Goal: Task Accomplishment & Management: Manage account settings

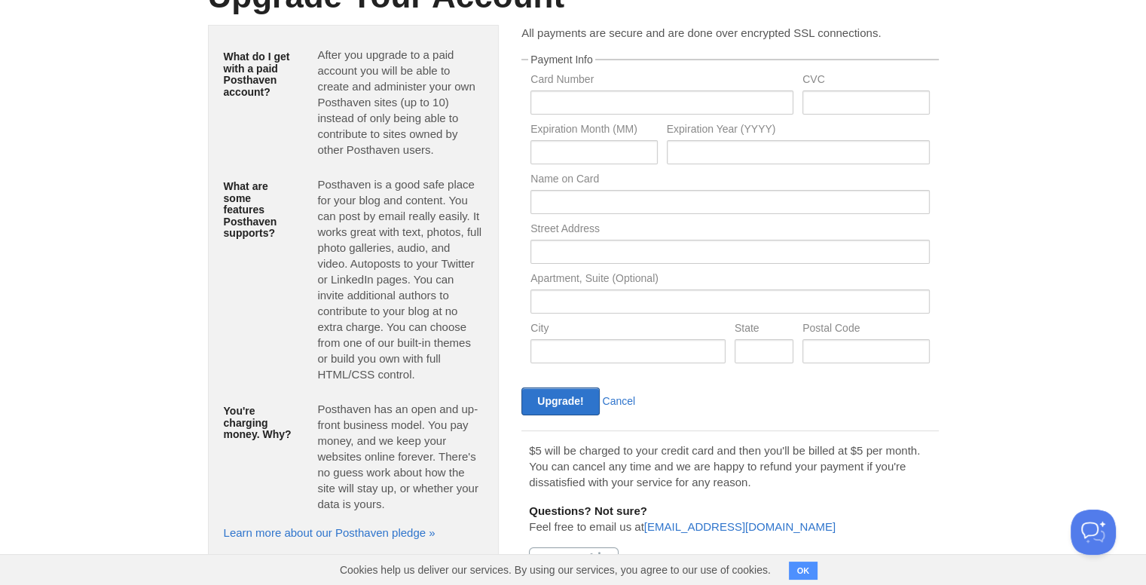
scroll to position [173, 0]
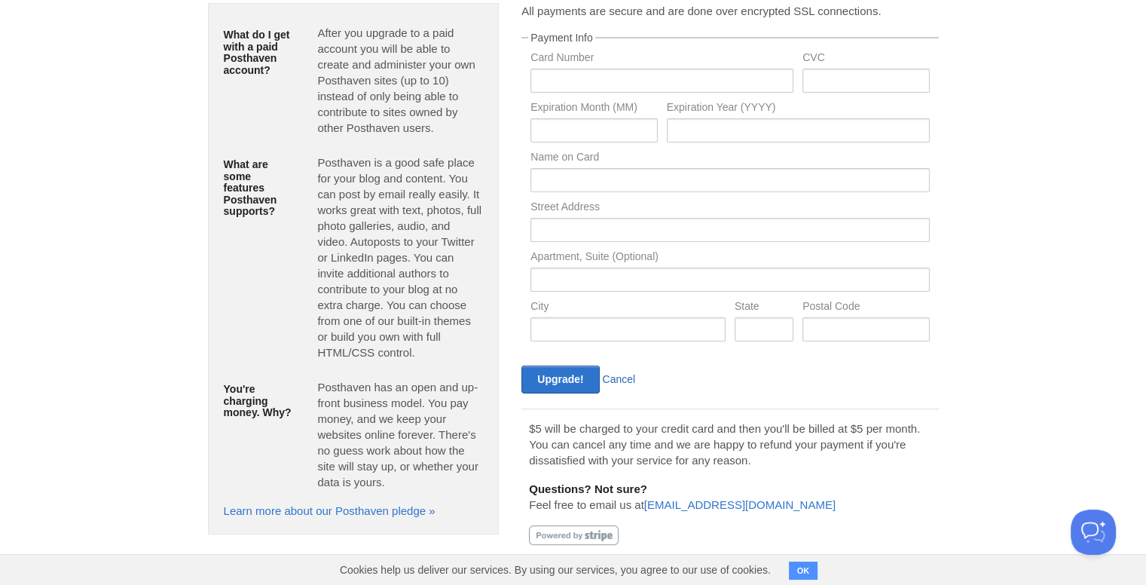
click at [610, 373] on link "Cancel" at bounding box center [619, 379] width 33 height 12
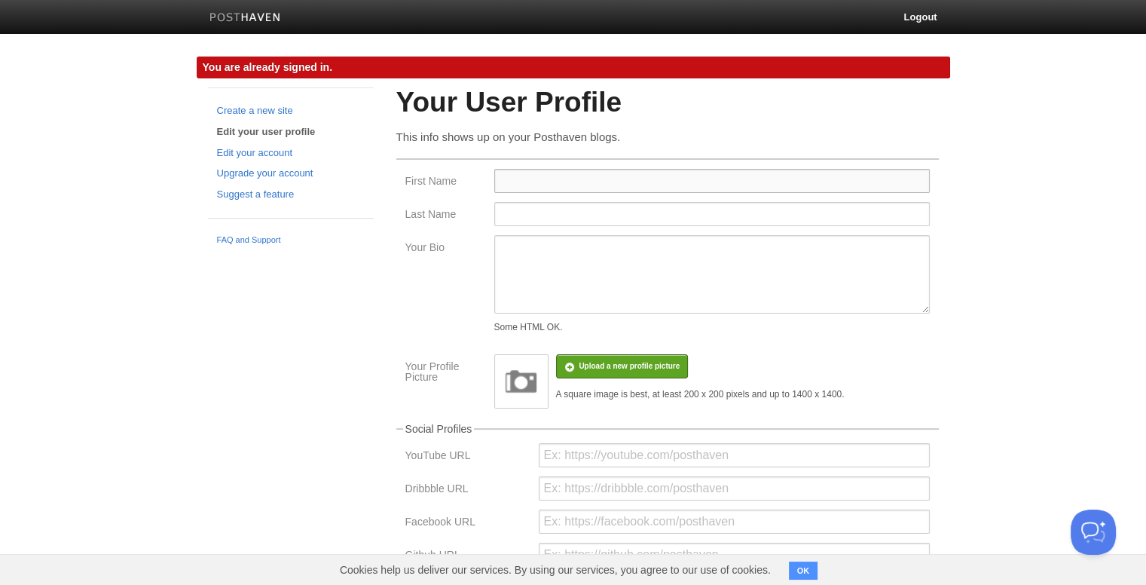
click at [607, 179] on input "First Name" at bounding box center [711, 181] width 435 height 24
type input "easymedical"
type input "certificate"
click at [587, 261] on textarea "Your Bio" at bounding box center [711, 274] width 435 height 78
click at [548, 257] on textarea "Your Bio" at bounding box center [711, 274] width 435 height 78
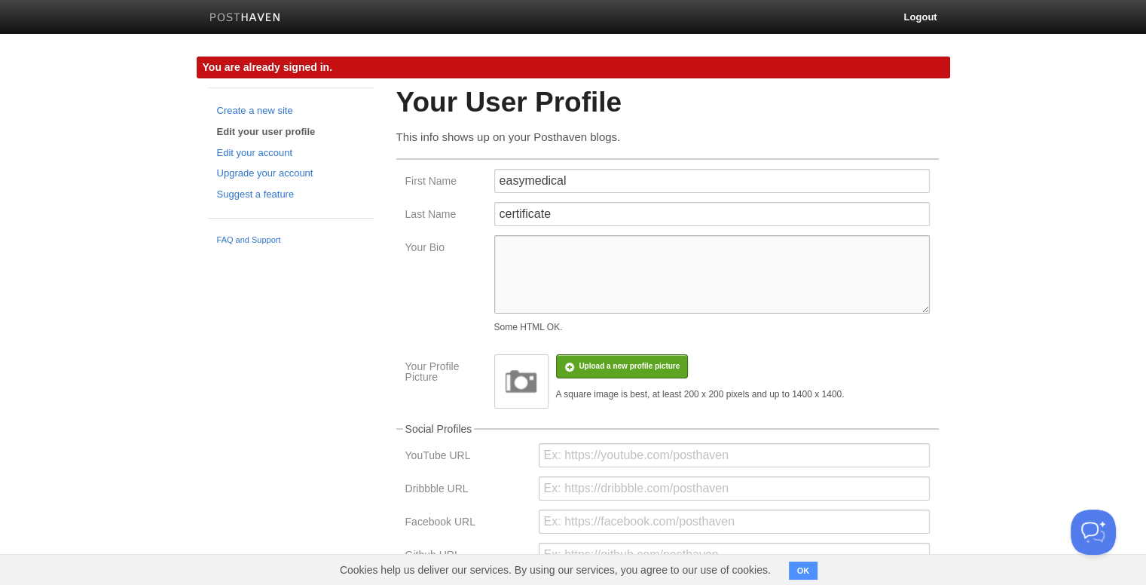
paste textarea "[DOMAIN_NAME] is a trusted online platform providing hassle-free medical certif…"
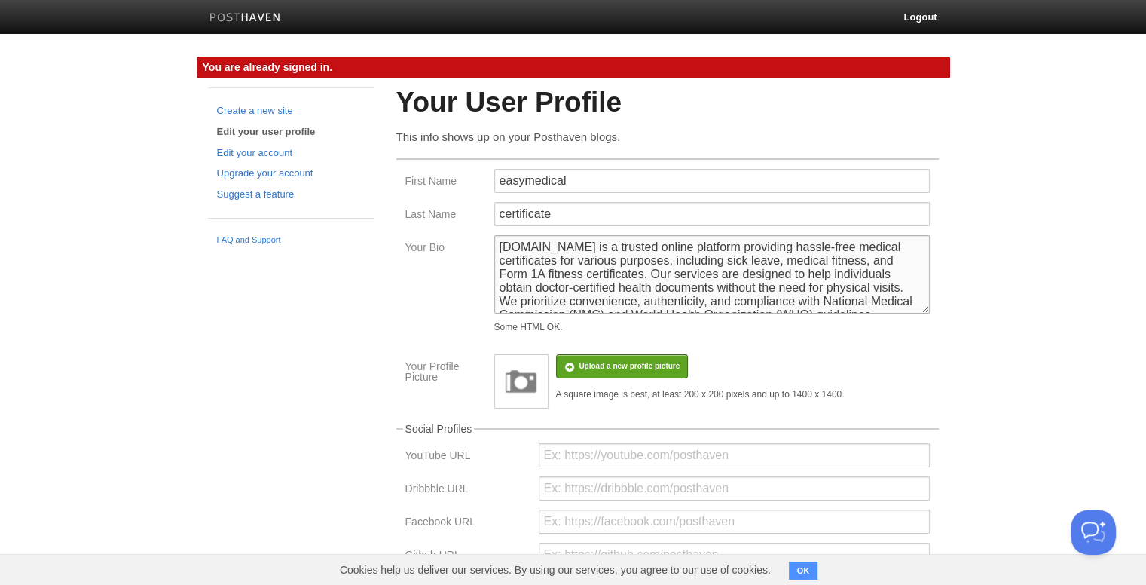
scroll to position [105, 0]
type textarea "[DOMAIN_NAME] is a trusted online platform providing hassle-free medical certif…"
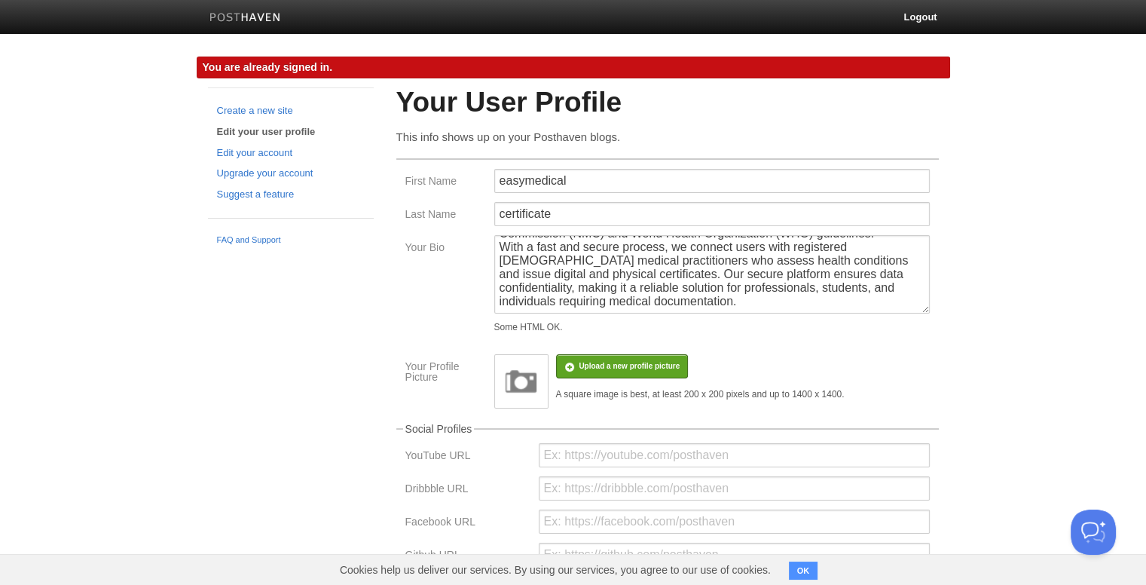
click at [517, 382] on img at bounding box center [521, 381] width 45 height 45
click at [602, 356] on input "file" at bounding box center [176, 373] width 1141 height 77
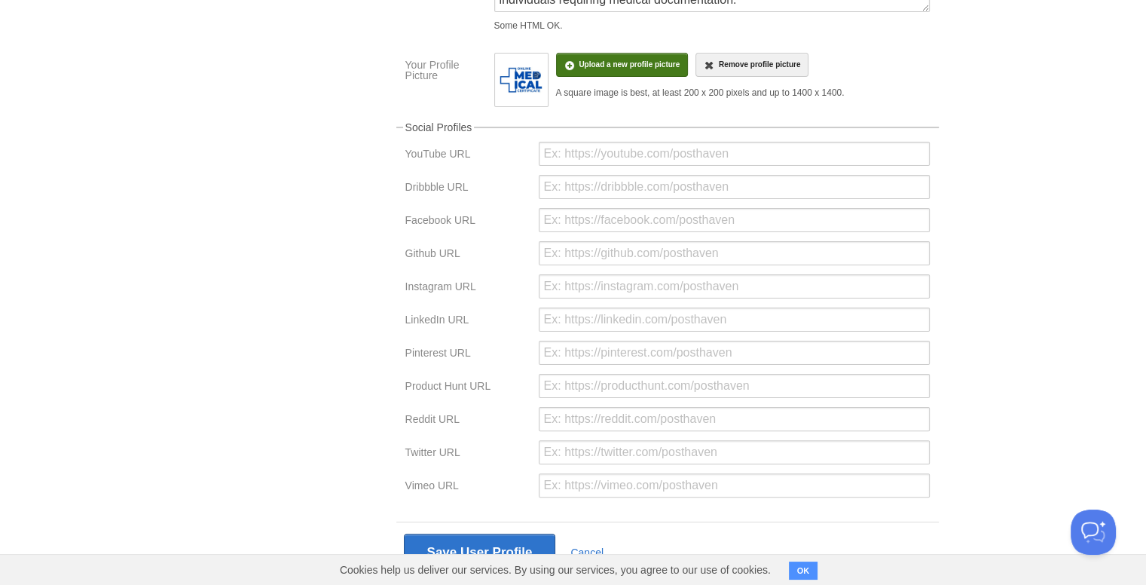
scroll to position [344, 0]
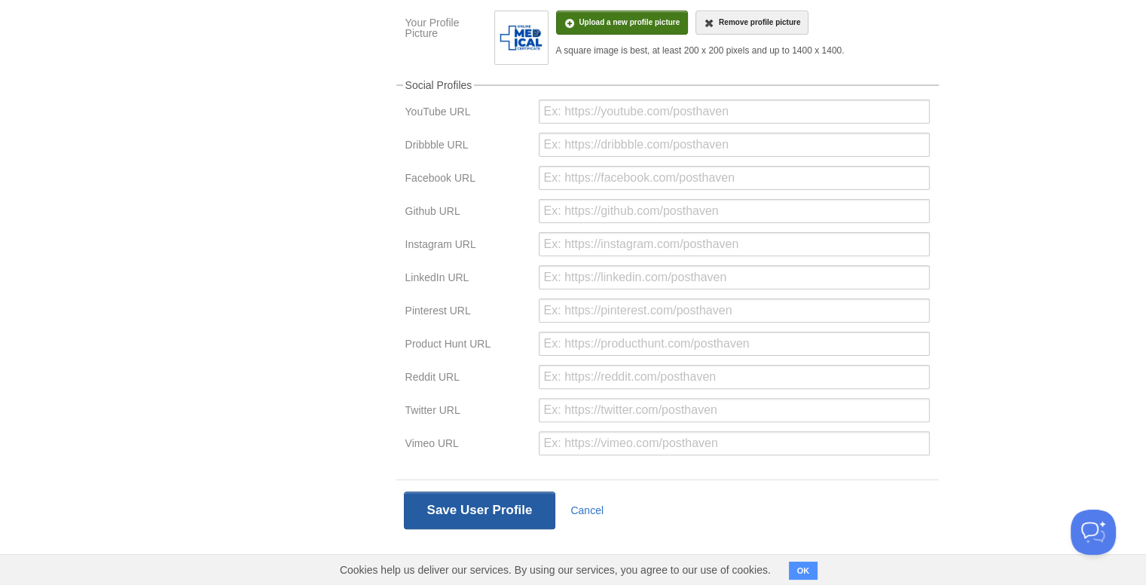
click at [476, 516] on button "Save User Profile" at bounding box center [480, 510] width 152 height 38
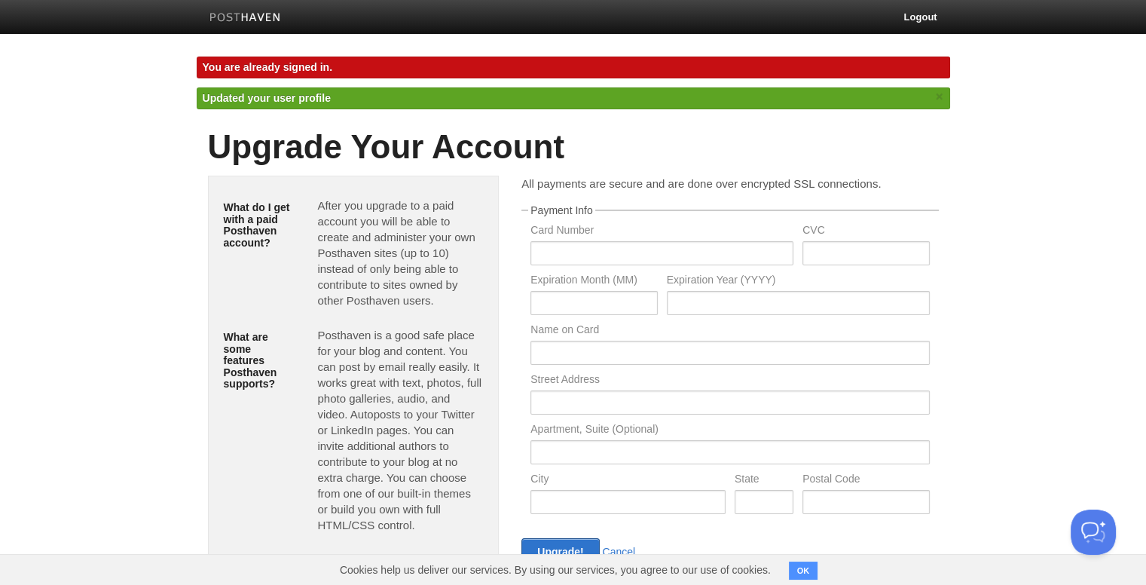
scroll to position [151, 0]
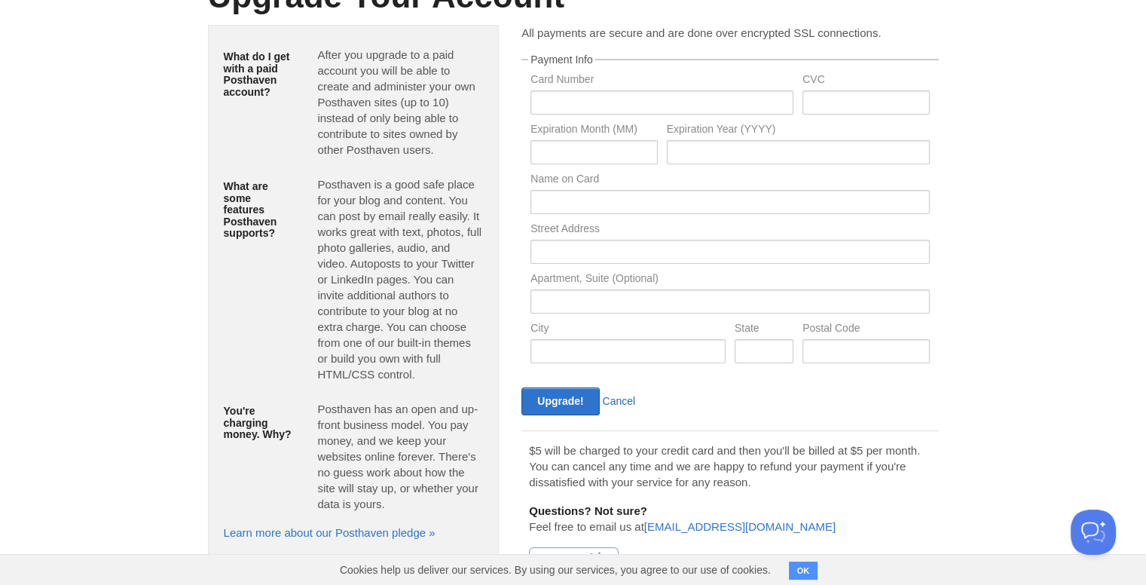
click at [615, 405] on link "Cancel" at bounding box center [619, 401] width 33 height 12
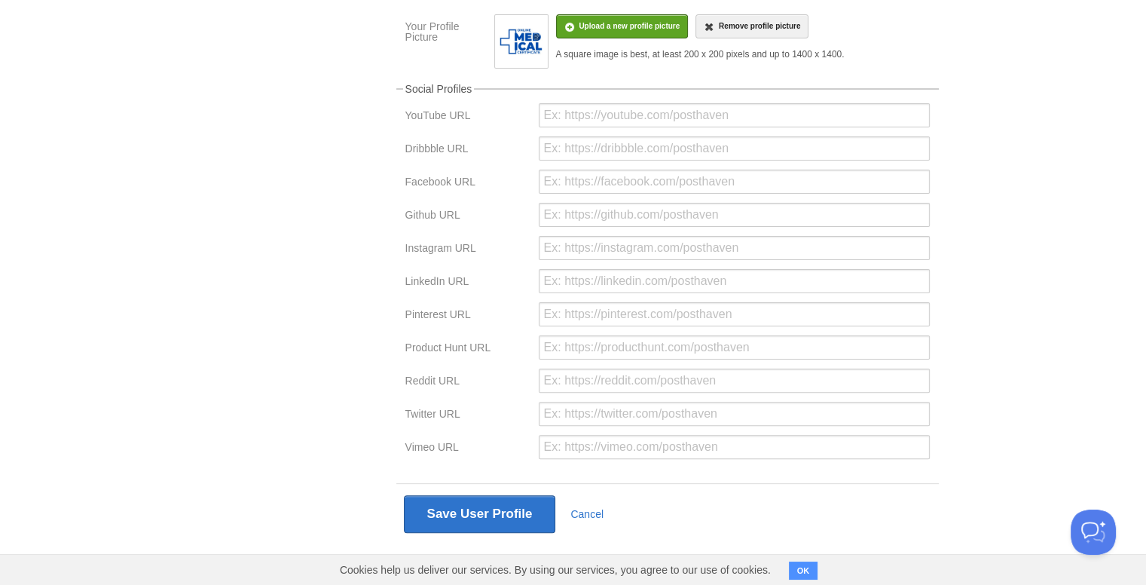
scroll to position [344, 0]
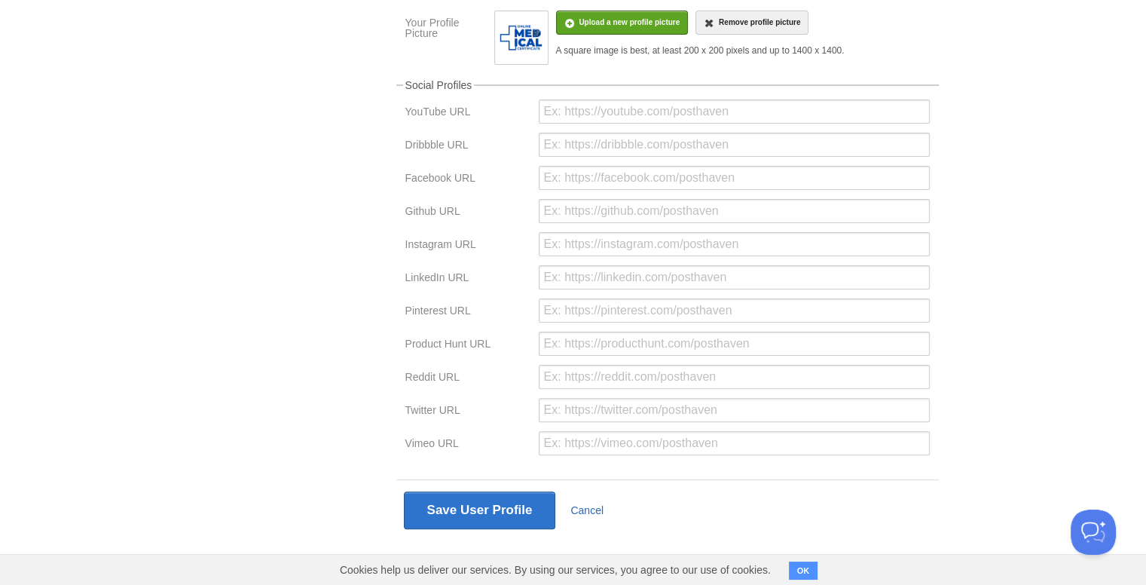
click at [572, 504] on link "Cancel" at bounding box center [586, 510] width 33 height 12
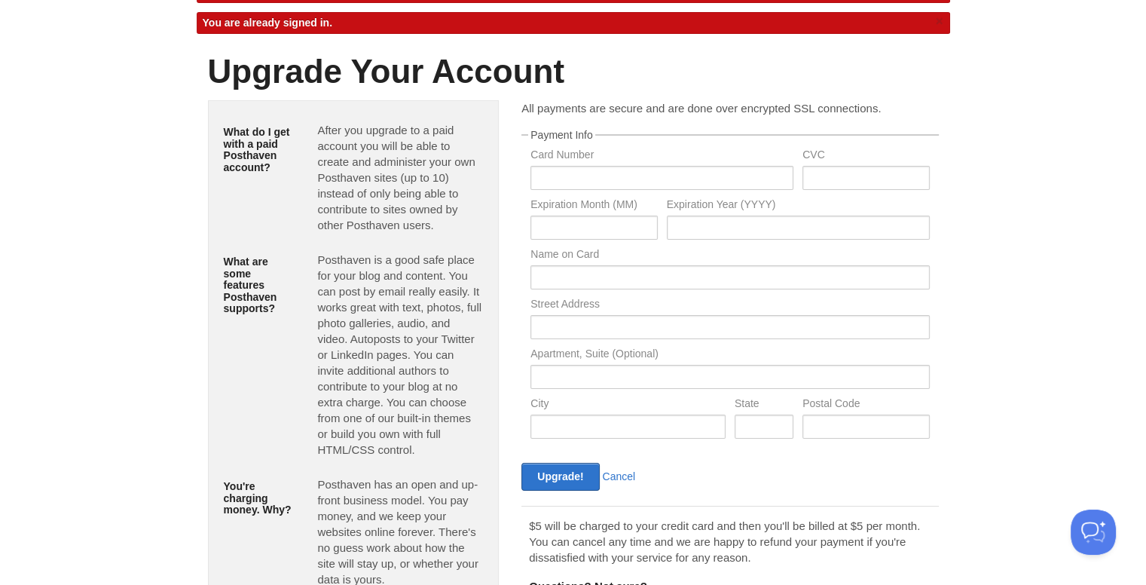
scroll to position [173, 0]
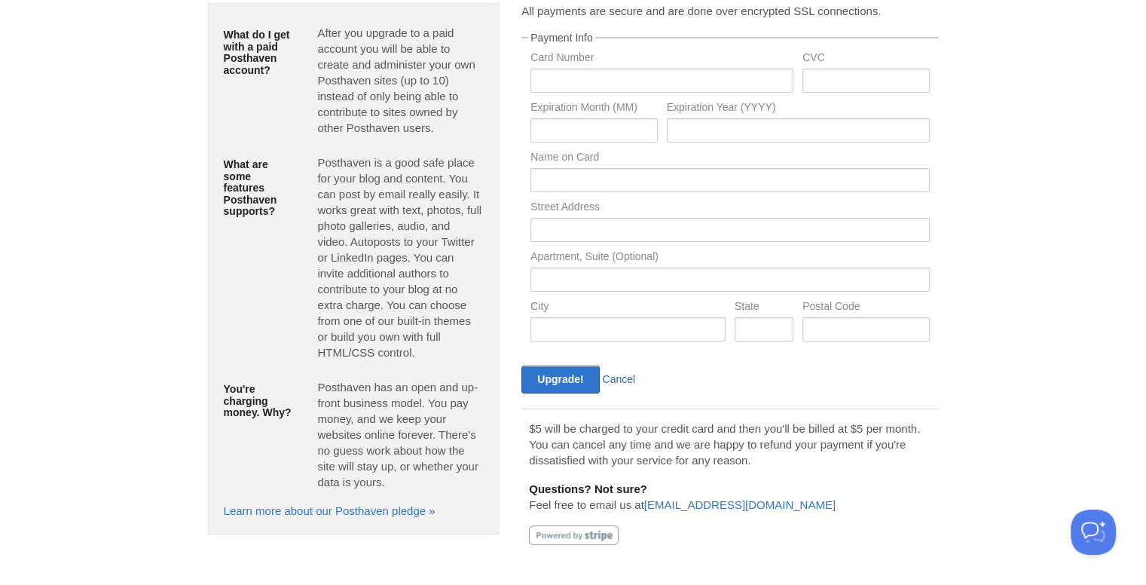
click at [622, 381] on link "Cancel" at bounding box center [619, 379] width 33 height 12
